Goal: Task Accomplishment & Management: Use online tool/utility

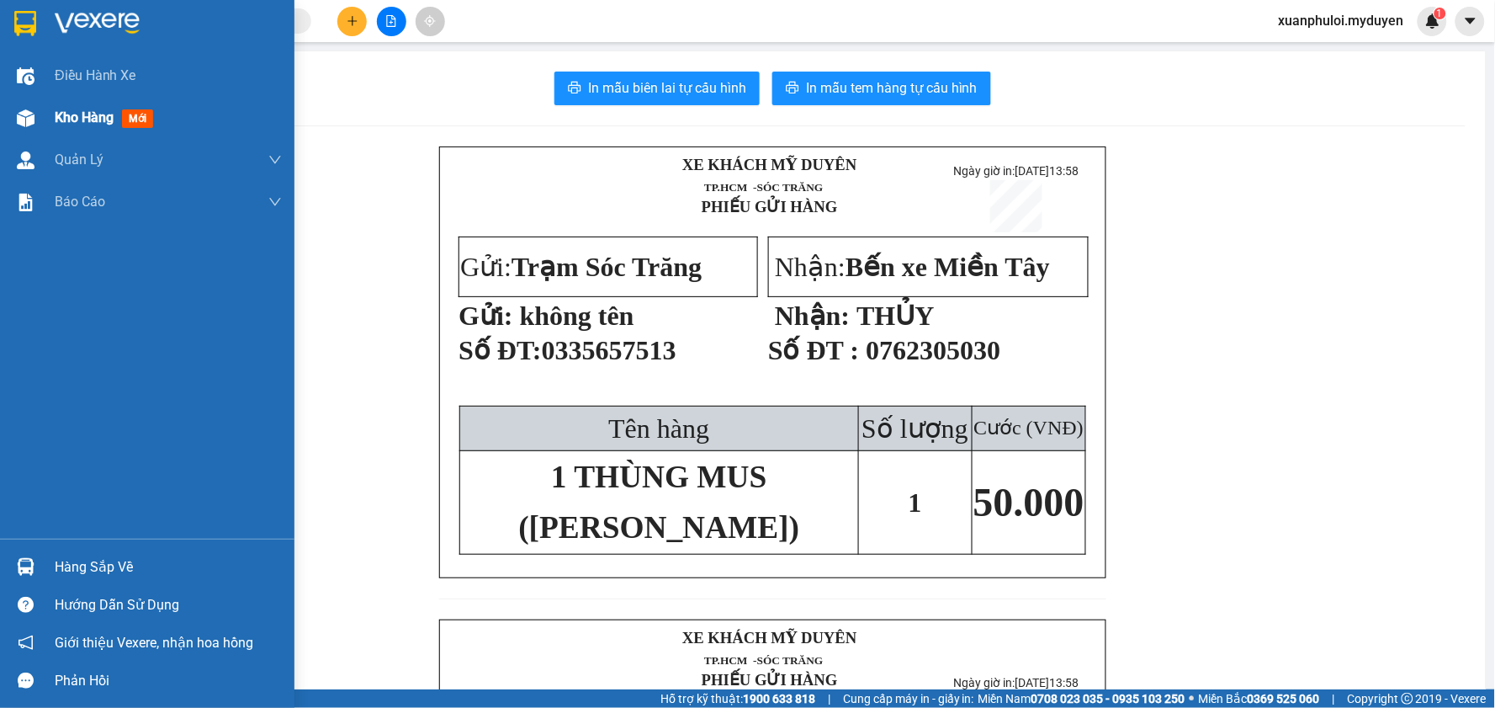
click at [114, 109] on span "Kho hàng" at bounding box center [84, 117] width 59 height 16
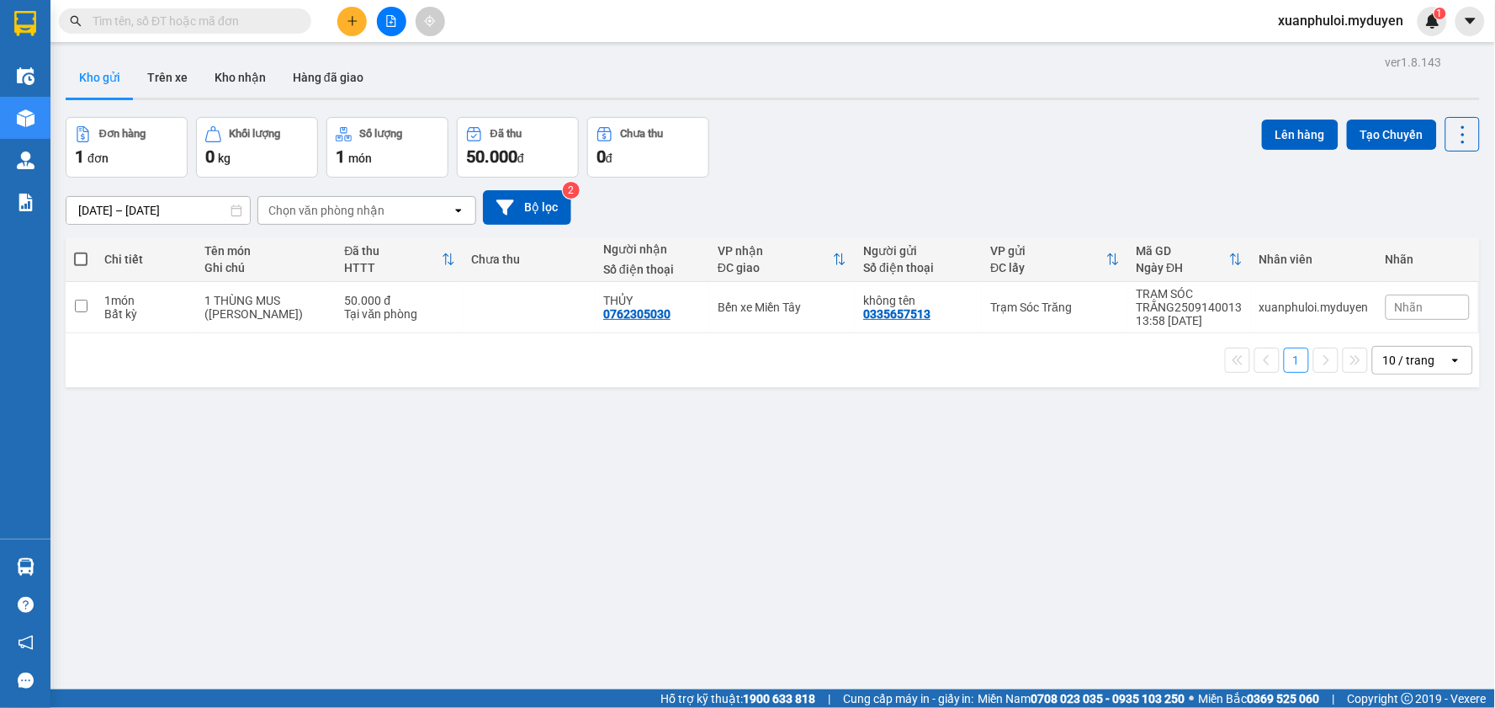
click at [84, 251] on label at bounding box center [80, 259] width 13 height 17
click at [81, 251] on input "checkbox" at bounding box center [81, 251] width 0 height 0
checkbox input "true"
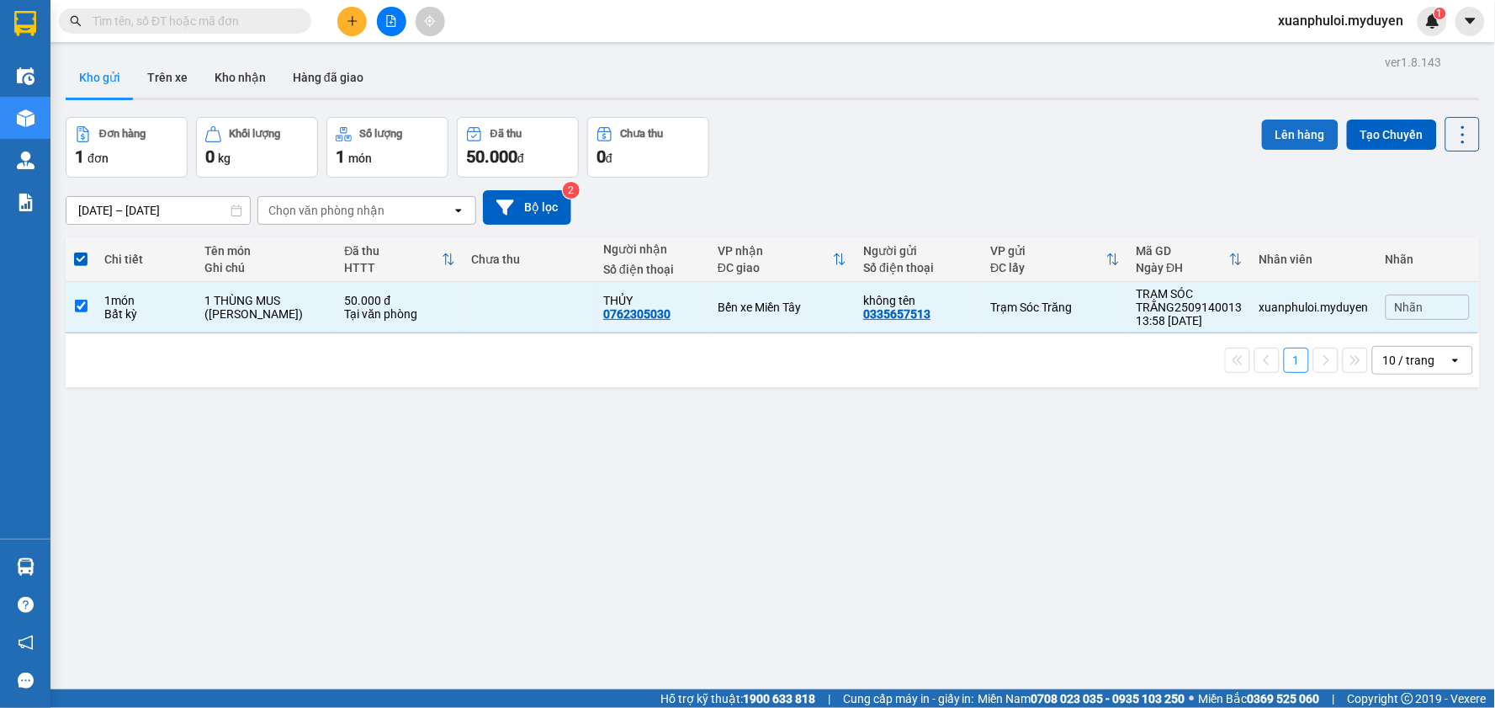
click at [1282, 145] on button "Lên hàng" at bounding box center [1300, 134] width 77 height 30
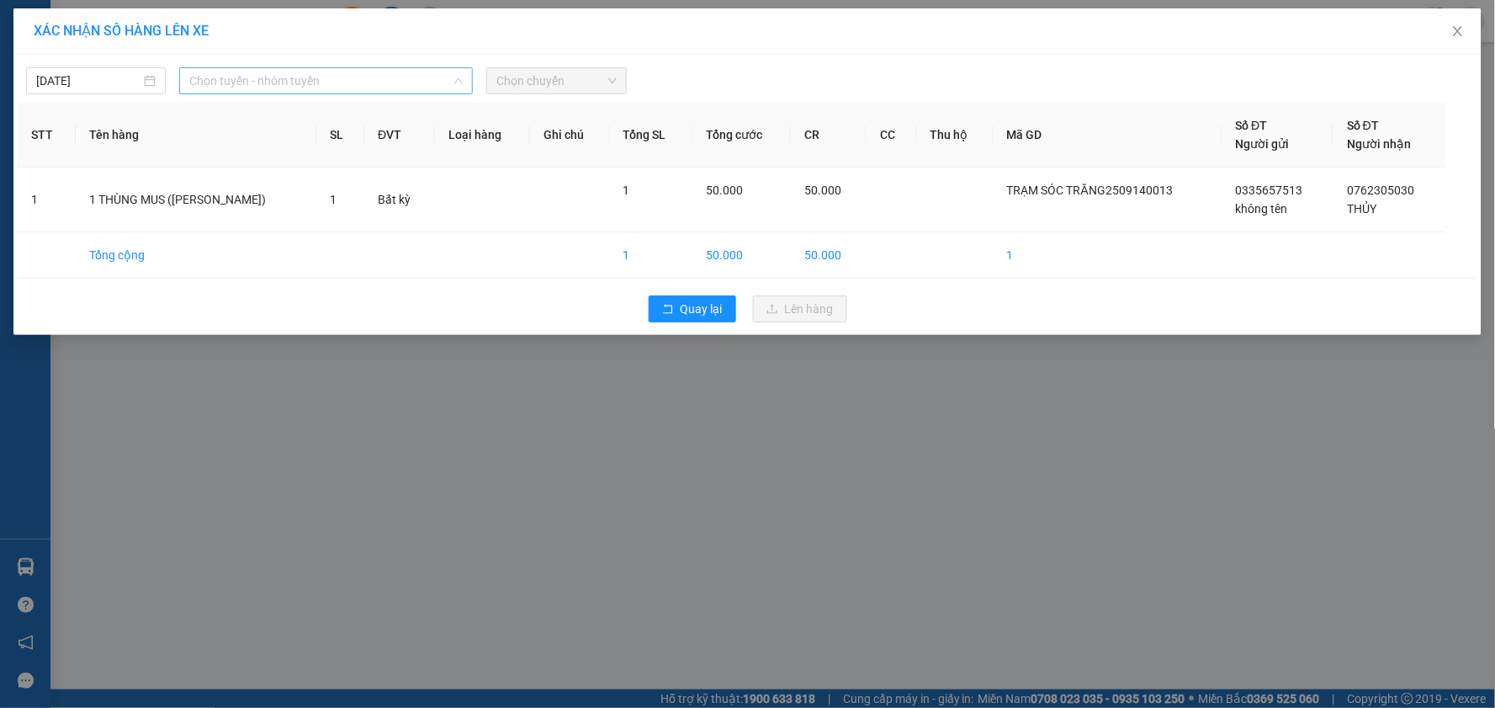
click at [289, 86] on span "Chọn tuyến - nhóm tuyến" at bounding box center [325, 80] width 273 height 25
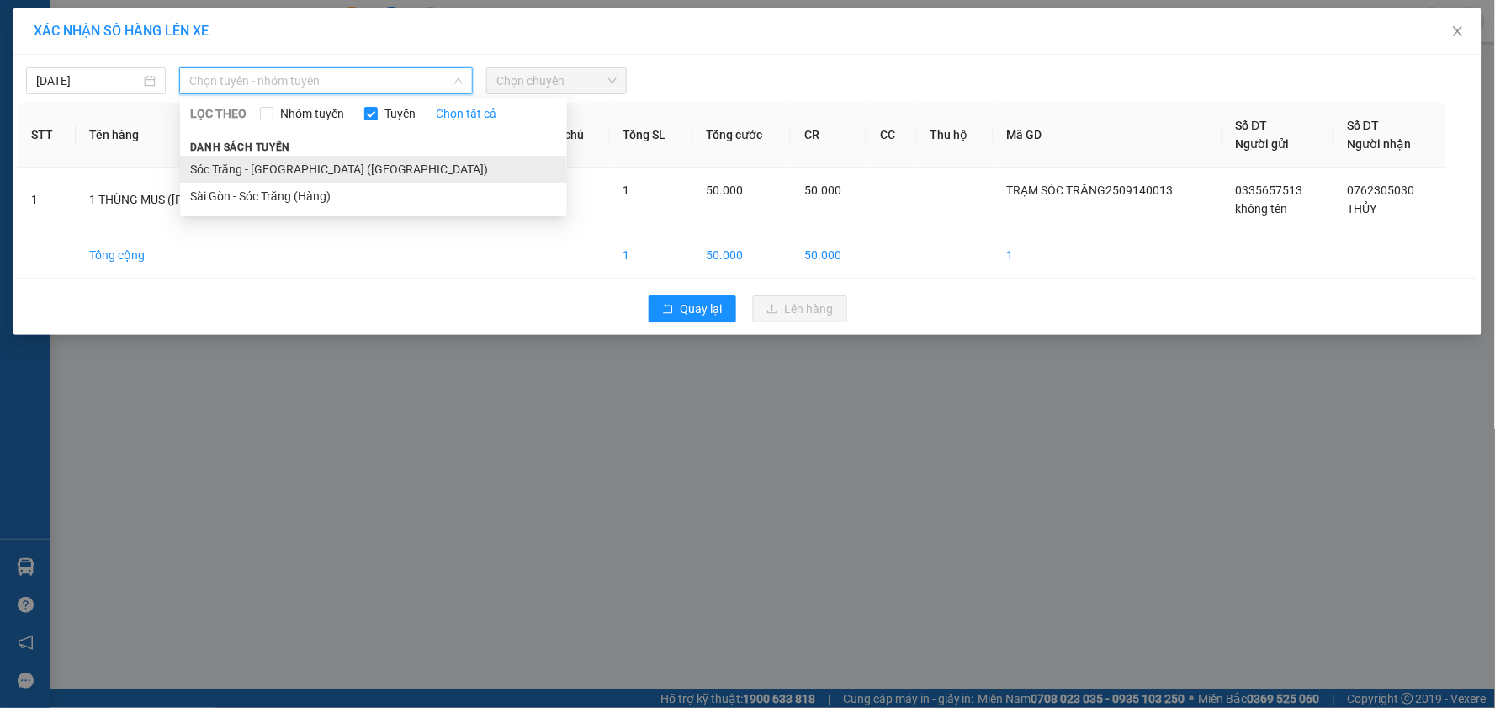
click at [305, 168] on li "Sóc Trăng - [GEOGRAPHIC_DATA] ([GEOGRAPHIC_DATA])" at bounding box center [373, 169] width 387 height 27
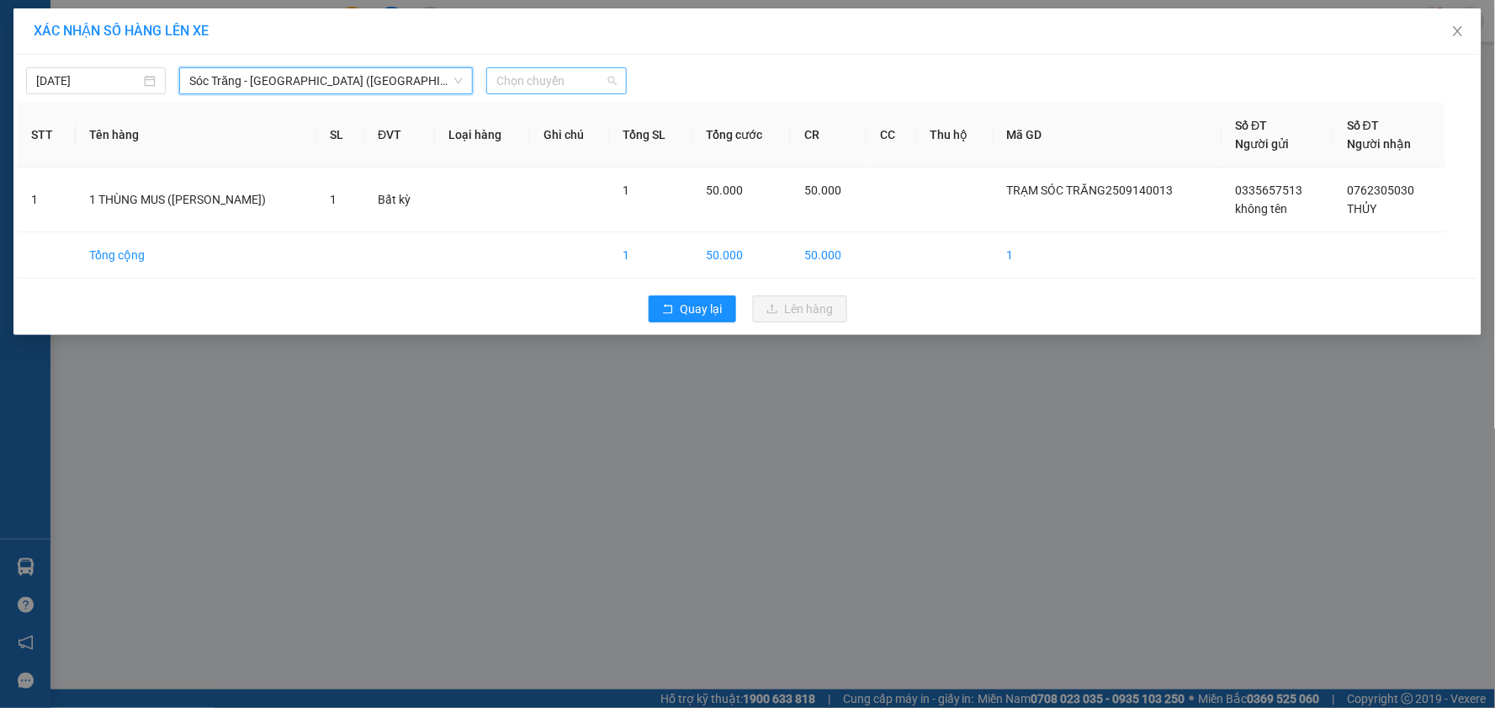
click at [578, 69] on span "Chọn chuyến" at bounding box center [555, 80] width 119 height 25
click at [547, 239] on div "15:31" at bounding box center [562, 238] width 131 height 19
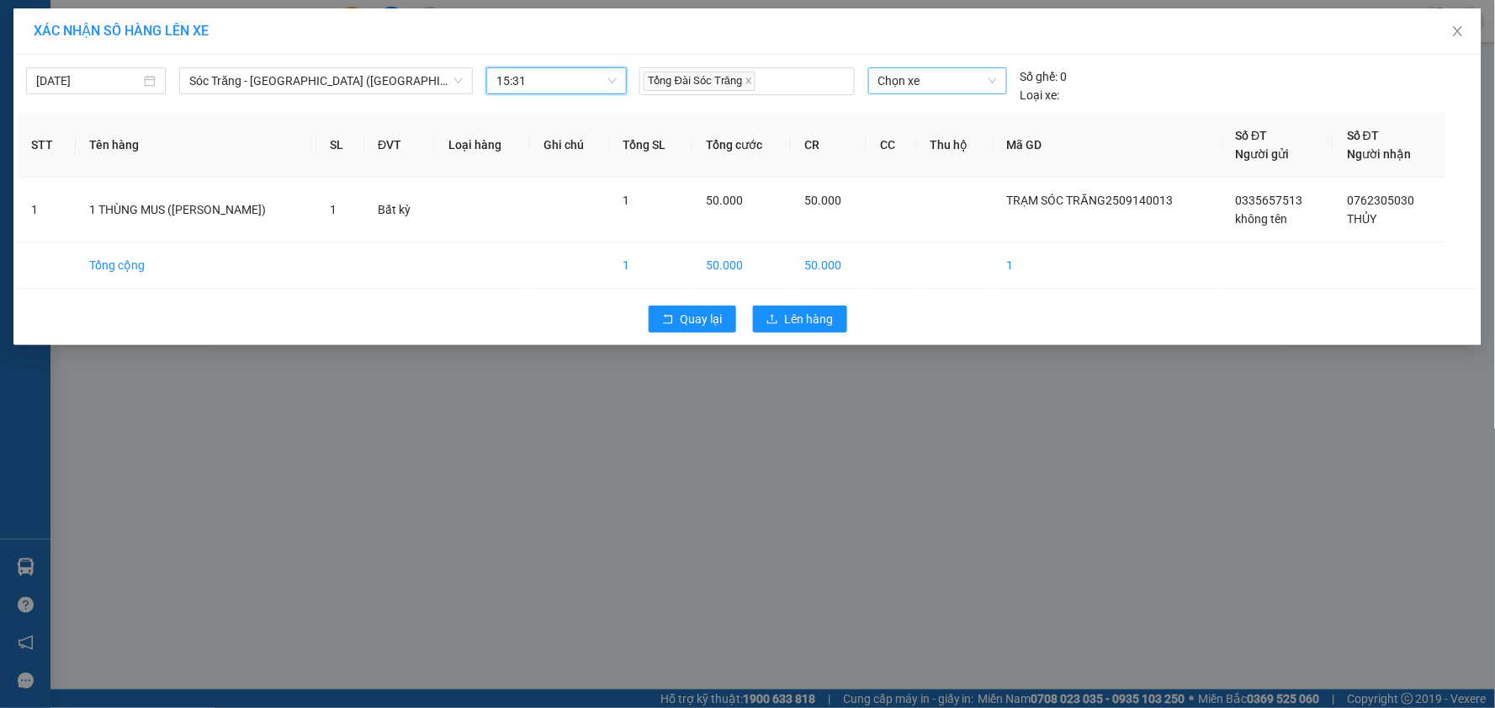
click at [914, 80] on span "Chọn xe" at bounding box center [938, 80] width 119 height 25
type input "883"
click at [924, 120] on div "50H-883.57" at bounding box center [938, 114] width 119 height 19
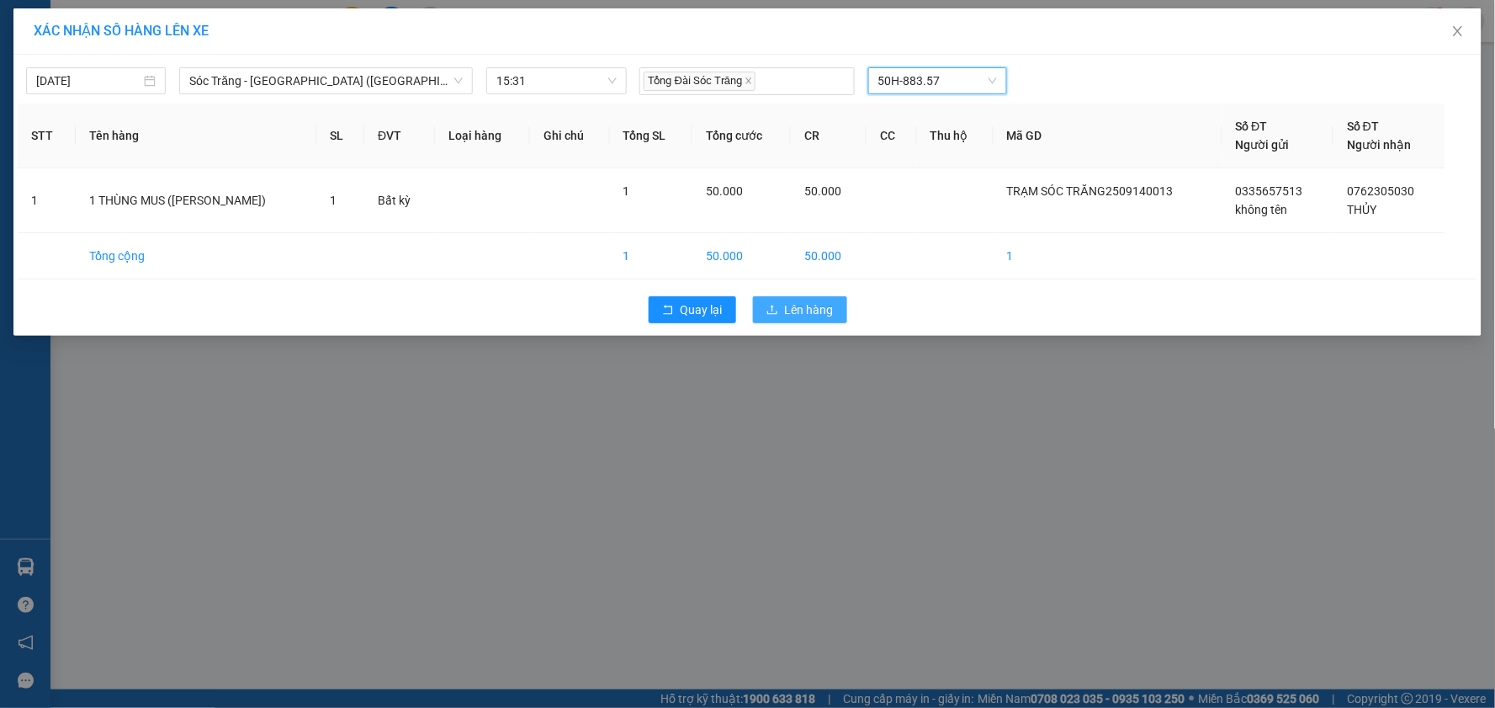
click at [794, 305] on span "Lên hàng" at bounding box center [809, 309] width 49 height 19
